Goal: Task Accomplishment & Management: Manage account settings

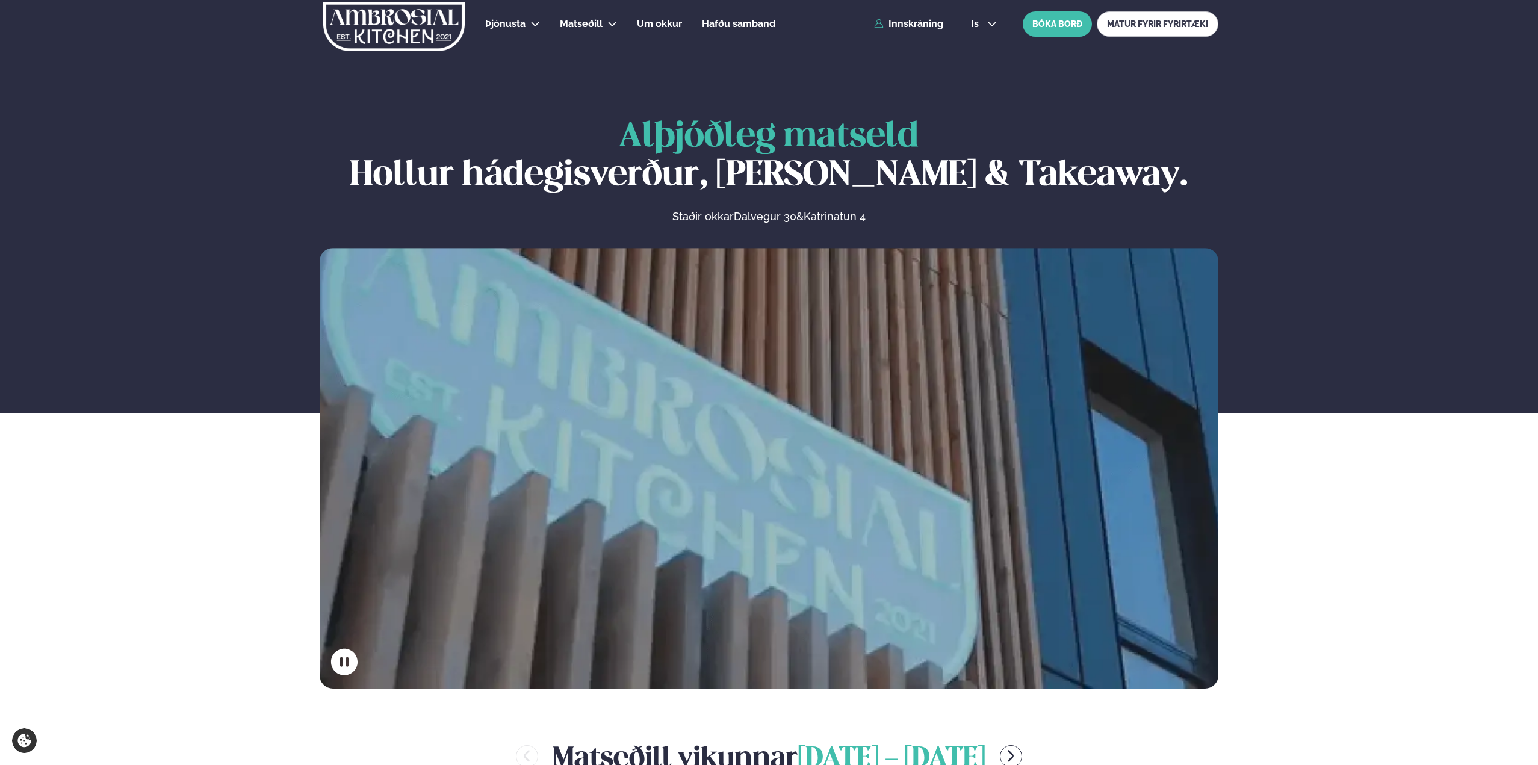
click at [926, 29] on div "Þjónusta Hádegismatur fyrir fyrirtæki Fyrirtækja veitingar Einkapartý Matseðill…" at bounding box center [768, 24] width 971 height 48
click at [926, 28] on link "Innskráning" at bounding box center [908, 24] width 69 height 11
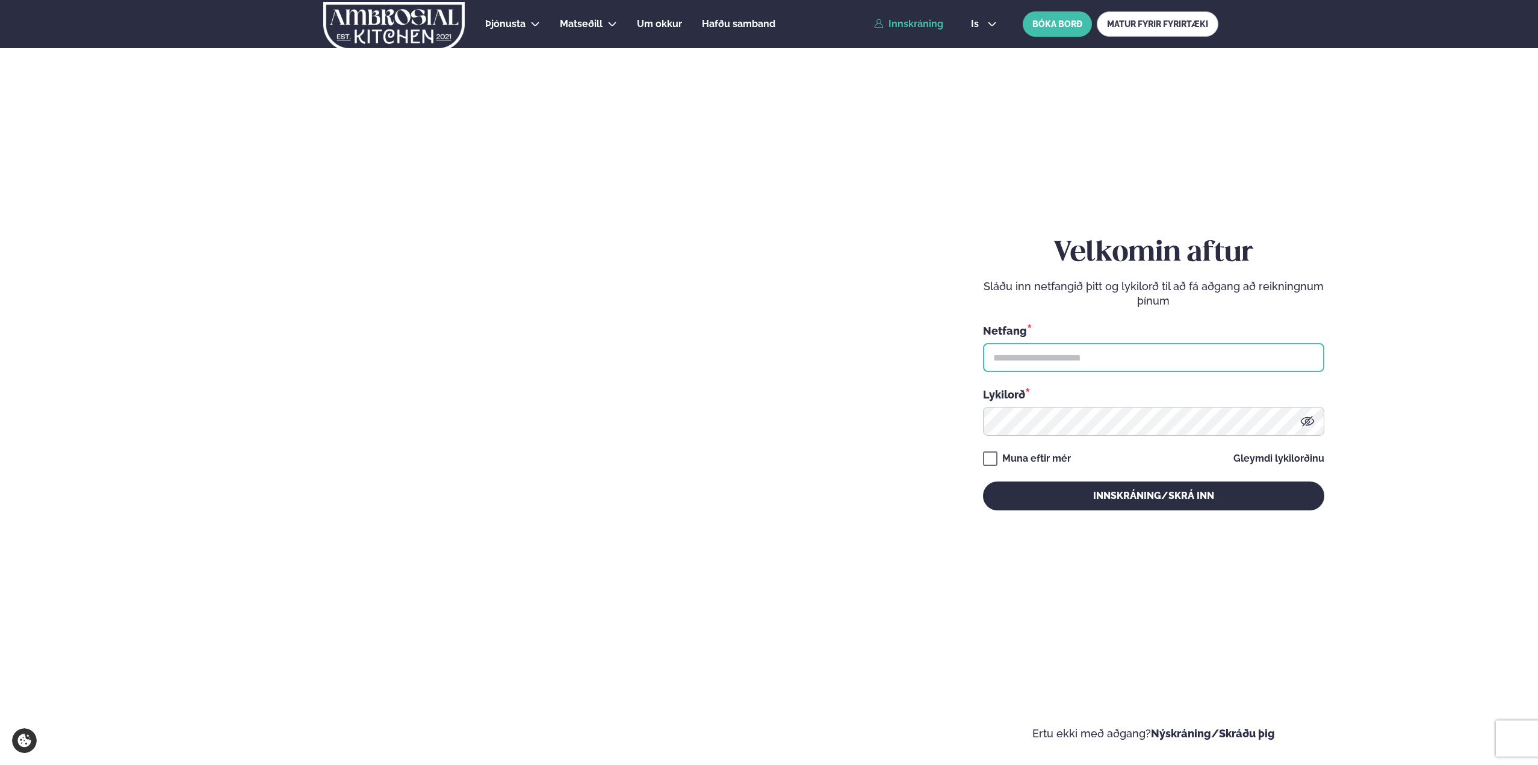
type input "**********"
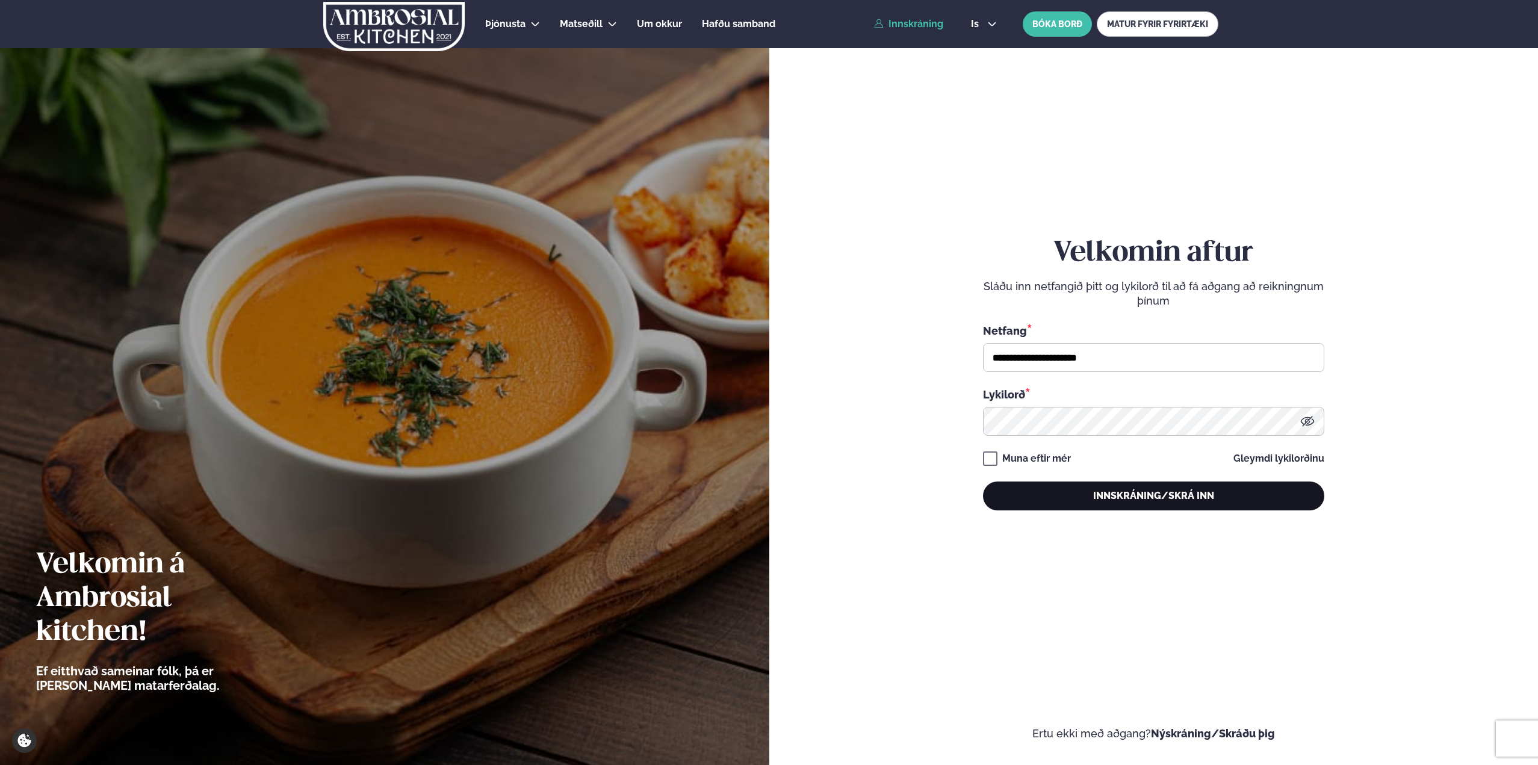
click at [1120, 486] on button "Innskráning/Skrá inn" at bounding box center [1153, 495] width 341 height 29
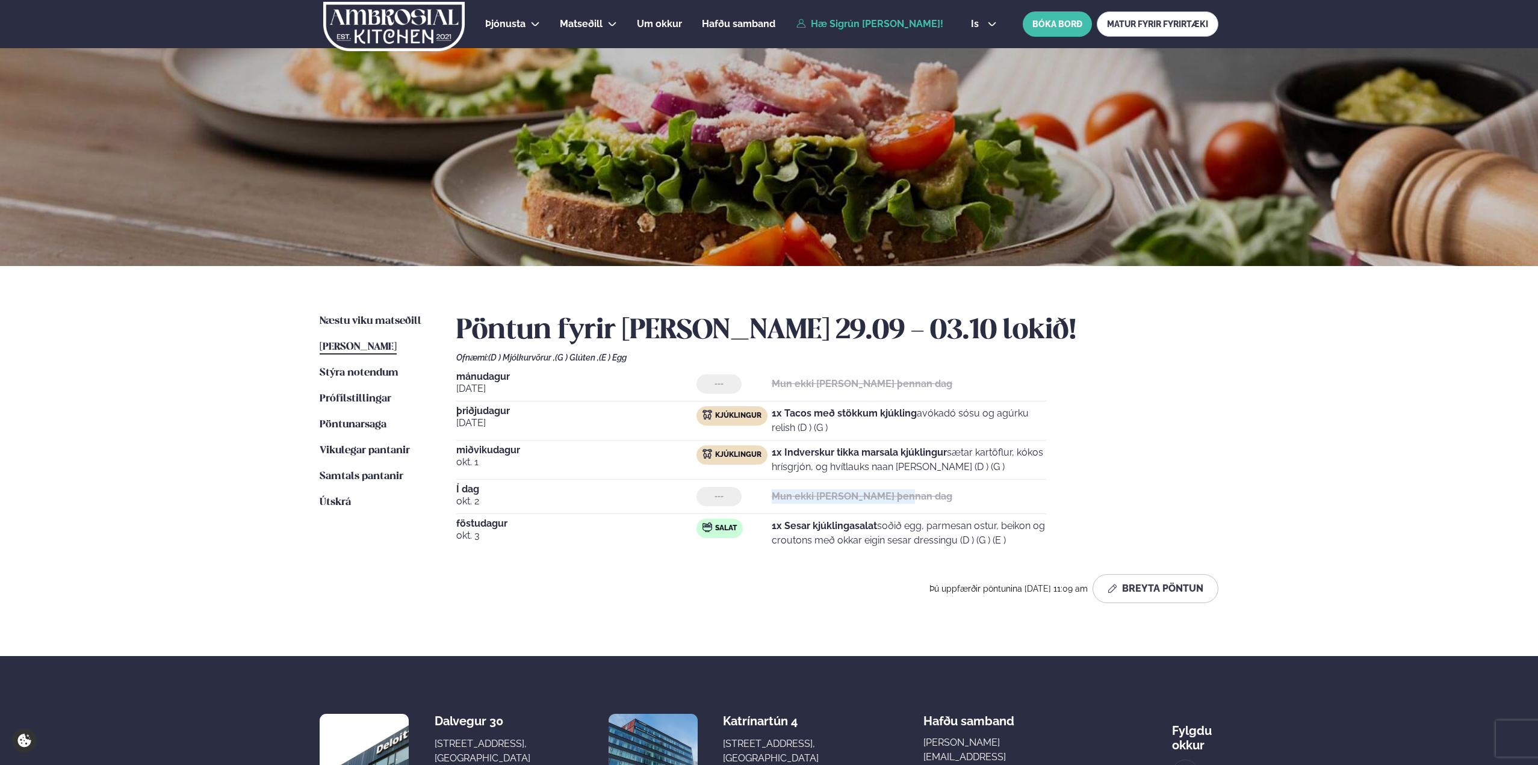
drag, startPoint x: 767, startPoint y: 497, endPoint x: 924, endPoint y: 499, distance: 157.7
click at [924, 499] on div "--- Mun ekki [PERSON_NAME] þennan dag" at bounding box center [871, 496] width 350 height 19
drag, startPoint x: 925, startPoint y: 542, endPoint x: 855, endPoint y: 524, distance: 72.3
click at [855, 524] on p "1x Sesar kjúklingasalat soðið egg, parmesan ostur, beikon og croutons með okkar…" at bounding box center [908, 533] width 274 height 29
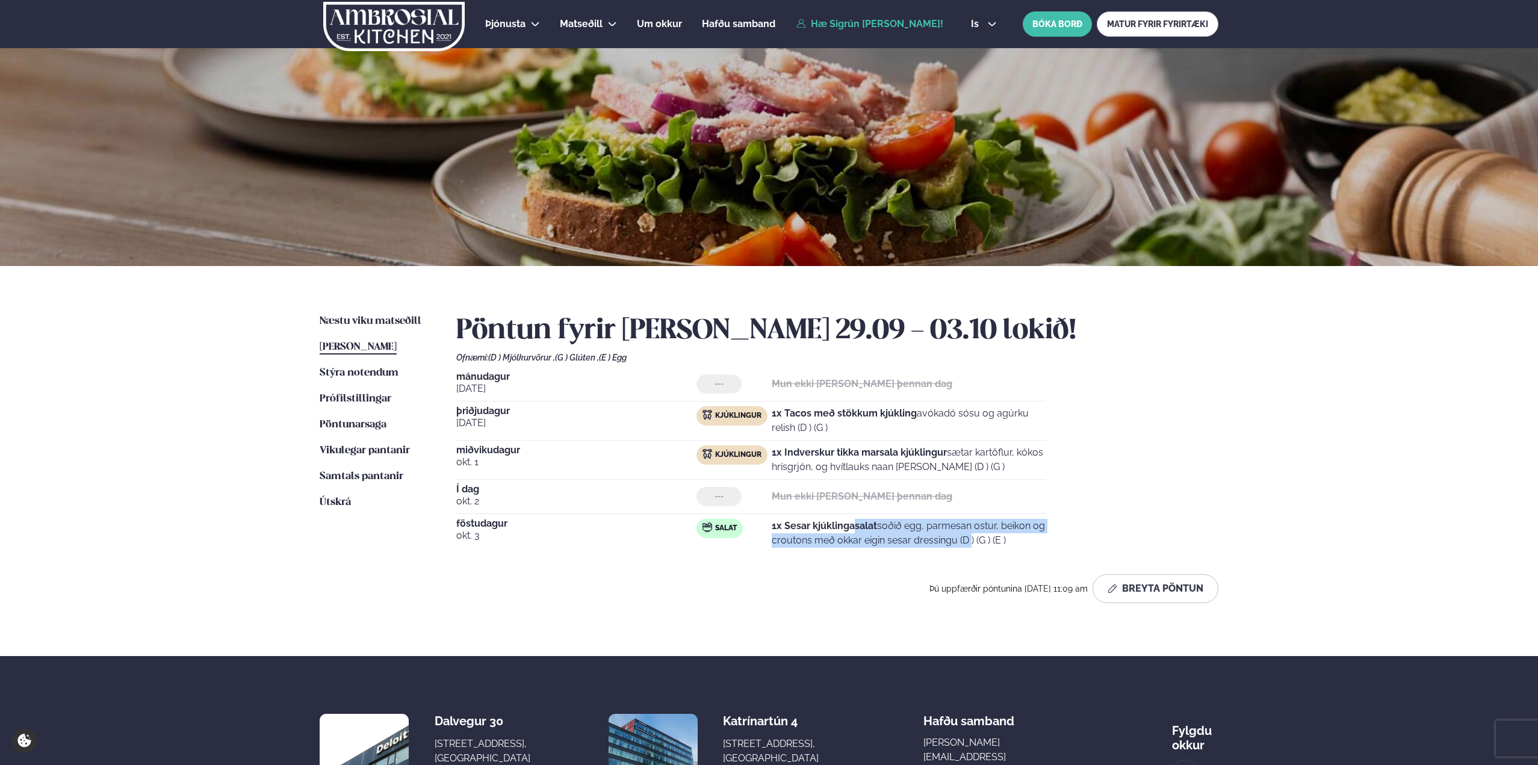
click at [855, 524] on strong "1x Sesar kjúklingasalat" at bounding box center [823, 525] width 105 height 11
